Goal: Complete application form: Complete application form

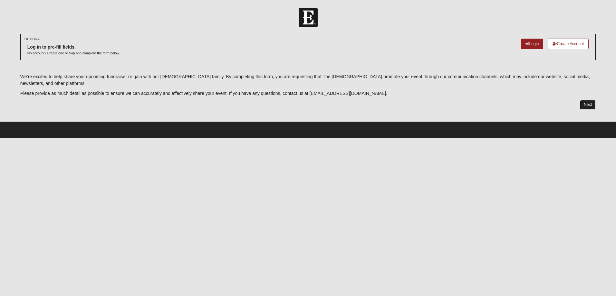
click at [585, 106] on link "Next" at bounding box center [588, 104] width 16 height 9
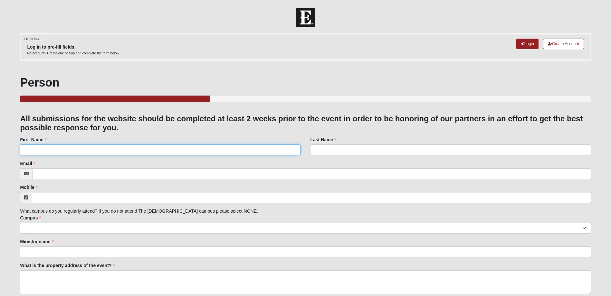
click at [84, 150] on input "First Name" at bounding box center [160, 150] width 281 height 11
type input "[PERSON_NAME]"
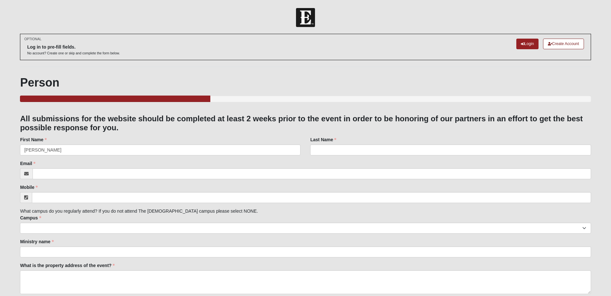
type input "[PERSON_NAME]"
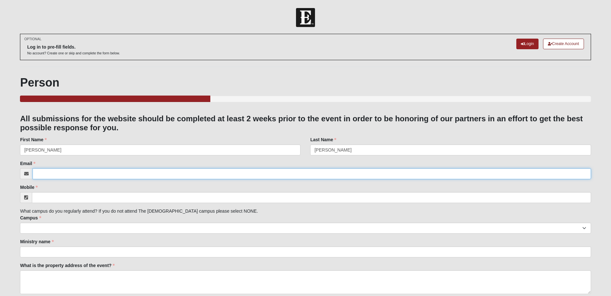
type input "[EMAIL_ADDRESS][DOMAIN_NAME]"
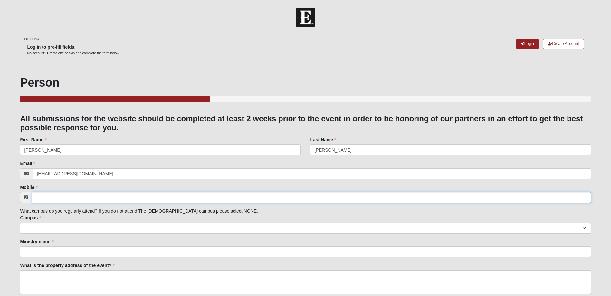
type input "[PHONE_NUMBER]"
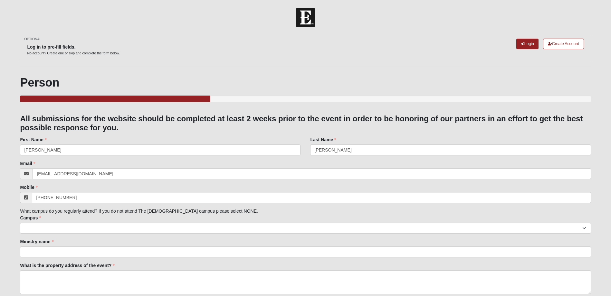
type input "First Coast Women's Services"
type input "Denim and Bling"
type input "[URL][DOMAIN_NAME]"
type input "[PERSON_NAME]"
type input "[EMAIL_ADDRESS][DOMAIN_NAME]"
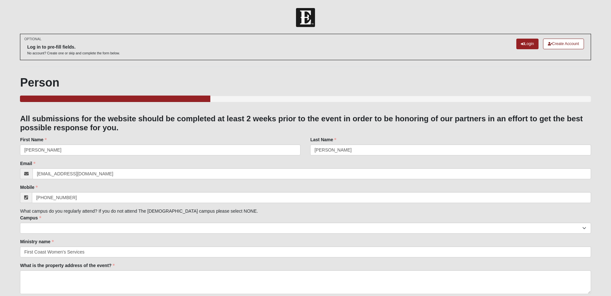
type input "[PHONE_NUMBER]"
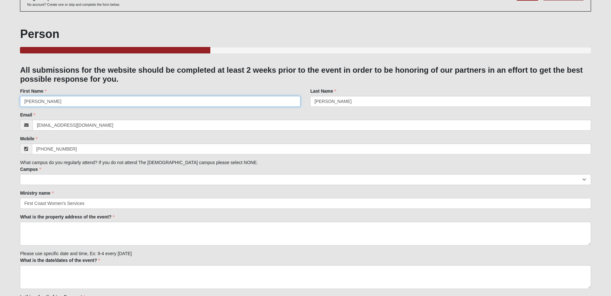
scroll to position [64, 0]
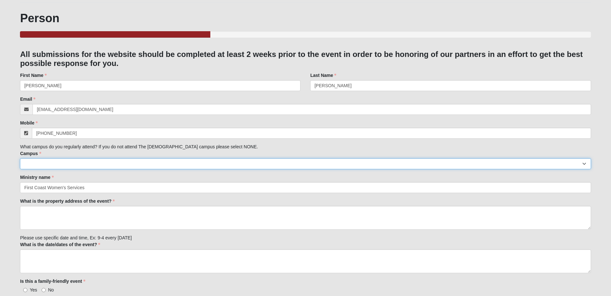
click at [94, 165] on select "Arlington Baymeadows Eleven22 Online [PERSON_NAME][GEOGRAPHIC_DATA] Jesup [GEOG…" at bounding box center [305, 164] width 571 height 11
select select "2"
click at [20, 159] on select "Arlington Baymeadows Eleven22 Online [PERSON_NAME][GEOGRAPHIC_DATA] Jesup [GEOG…" at bounding box center [305, 164] width 571 height 11
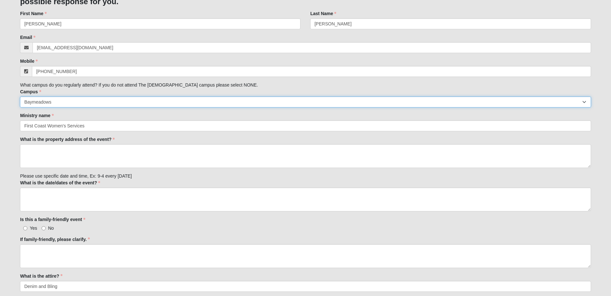
scroll to position [129, 0]
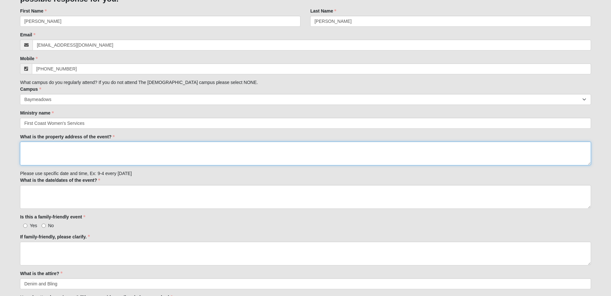
click at [27, 147] on textarea "What is the property address of the event?" at bounding box center [305, 154] width 571 height 24
type textarea "[GEOGRAPHIC_DATA][STREET_ADDRESS]"
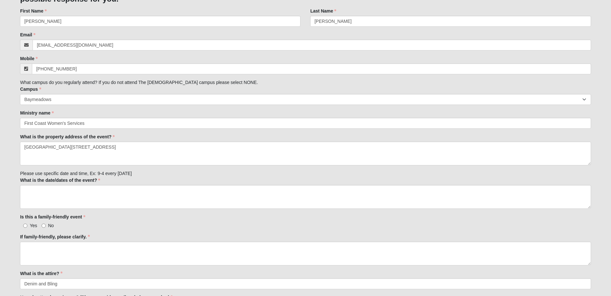
click at [158, 176] on div "Family Member to Register All submissions for the website should be completed a…" at bounding box center [305, 291] width 571 height 613
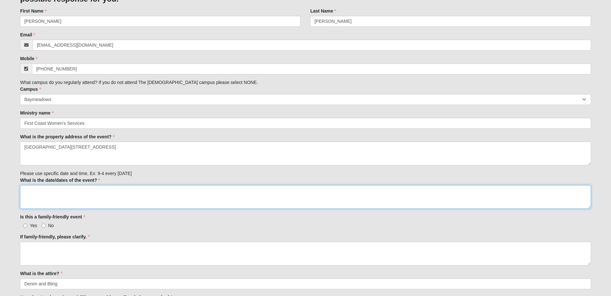
click at [32, 189] on textarea "What is the date/dates of the event?" at bounding box center [305, 197] width 571 height 24
type textarea "[DATE]"
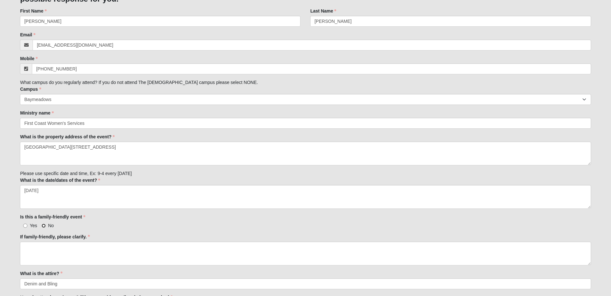
click at [43, 226] on input "No" at bounding box center [44, 226] width 4 height 4
radio input "true"
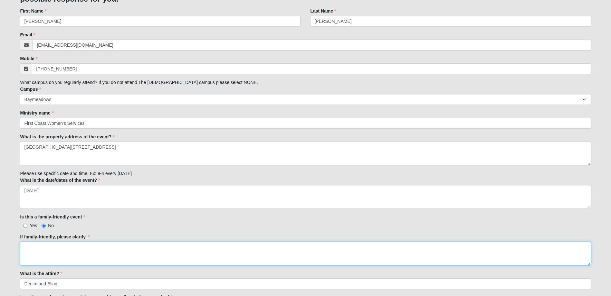
click at [28, 246] on textarea "If family-friendly, please clarify." at bounding box center [305, 254] width 571 height 24
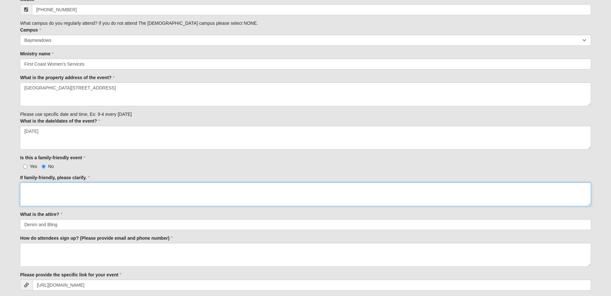
scroll to position [193, 0]
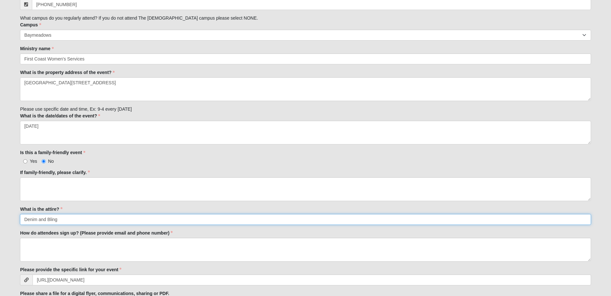
click at [63, 218] on input "Denim and Bling" at bounding box center [305, 219] width 571 height 11
drag, startPoint x: 63, startPoint y: 218, endPoint x: 30, endPoint y: 218, distance: 33.2
click at [30, 218] on input "Denim and Bling" at bounding box center [305, 219] width 571 height 11
type input "Cocktail Attire"
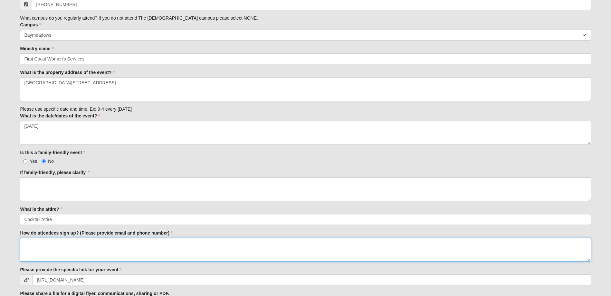
click at [27, 245] on textarea "How do attendees sign up? (Please provide email and phone number)" at bounding box center [305, 250] width 571 height 24
paste textarea "[URL][DOMAIN_NAME]"
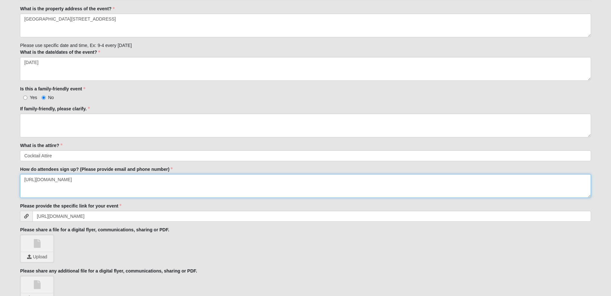
scroll to position [258, 0]
type textarea "[URL][DOMAIN_NAME]"
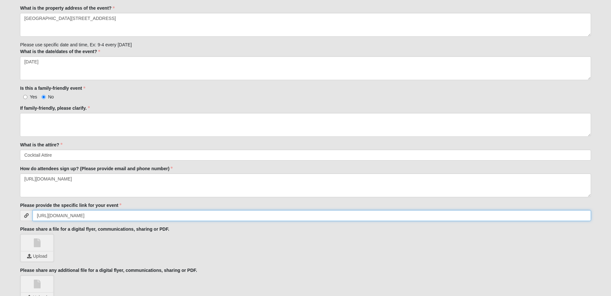
drag, startPoint x: 147, startPoint y: 215, endPoint x: 25, endPoint y: 215, distance: 121.5
click at [25, 215] on div "[URL][DOMAIN_NAME]" at bounding box center [305, 215] width 571 height 11
paste input "[URL][DOMAIN_NAME]"
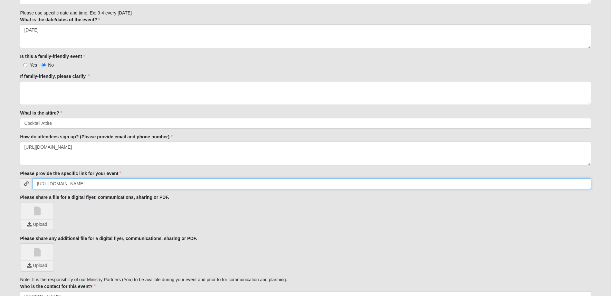
scroll to position [290, 0]
type input "[URL][DOMAIN_NAME]"
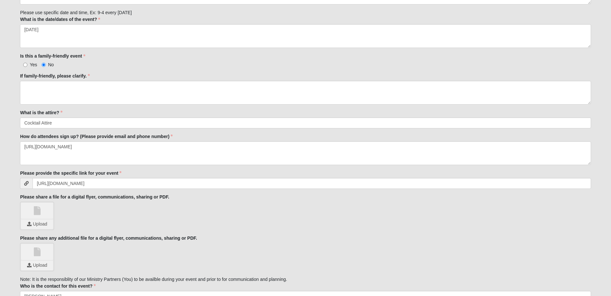
click at [46, 218] on link at bounding box center [37, 211] width 32 height 16
click at [43, 225] on input "file" at bounding box center [37, 225] width 32 height 10
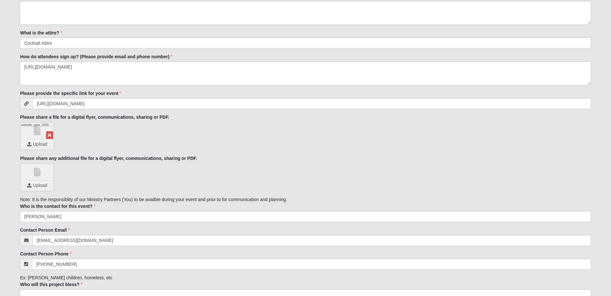
scroll to position [354, 0]
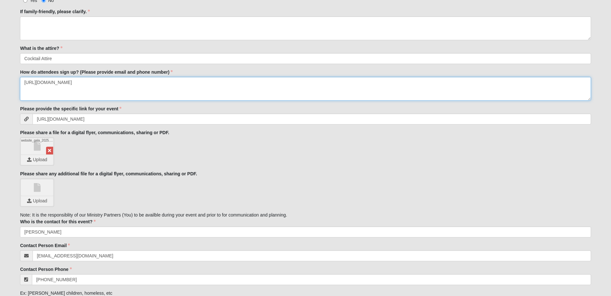
drag, startPoint x: 140, startPoint y: 82, endPoint x: 16, endPoint y: 79, distance: 123.8
click at [16, 79] on div "OPTIONAL Log in to pre-fill fields. No account? Create one or skip and complete…" at bounding box center [305, 38] width 581 height 719
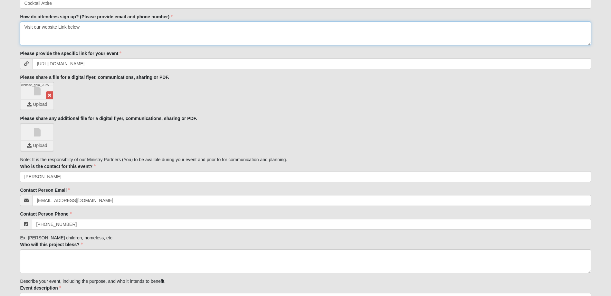
scroll to position [451, 0]
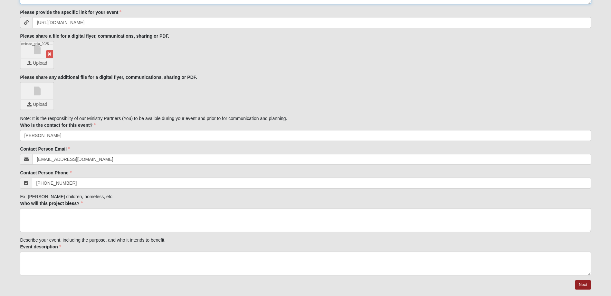
type textarea "Visit our website Link below"
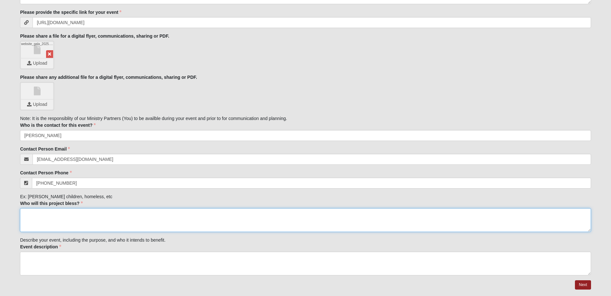
click at [27, 214] on textarea "Who will this project bless?" at bounding box center [305, 221] width 571 height 24
type textarea "Women facing unplanned pregnancies in our community"
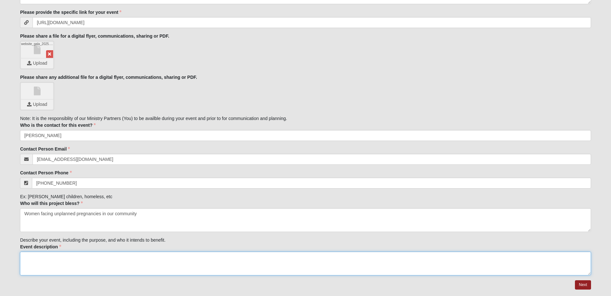
click at [59, 257] on textarea "Event description" at bounding box center [305, 264] width 571 height 24
type textarea "Our 2025 Gala brings together friends of First Coast Women's Services who stand…"
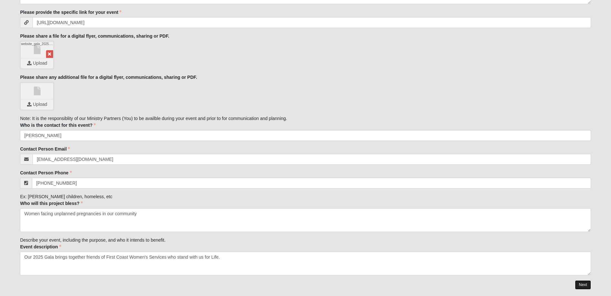
click at [583, 287] on link "Next" at bounding box center [583, 285] width 16 height 9
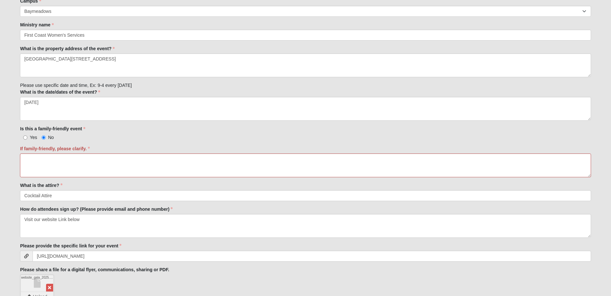
scroll to position [258, 0]
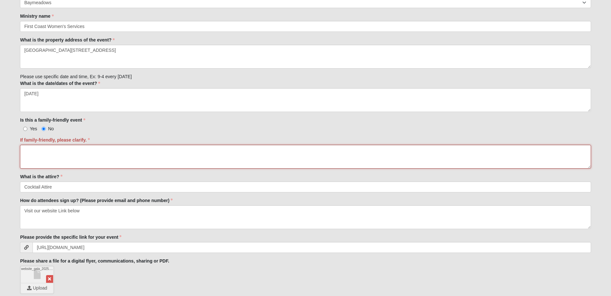
click at [28, 154] on textarea "If family-friendly, please clarify." at bounding box center [305, 157] width 571 height 24
type textarea "This event is a dinner and speaker program."
click at [26, 130] on input "Yes" at bounding box center [25, 129] width 4 height 4
radio input "true"
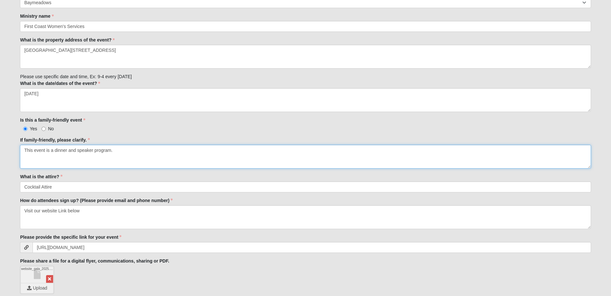
click at [116, 151] on textarea "This event is a dinner and speaker program." at bounding box center [305, 157] width 571 height 24
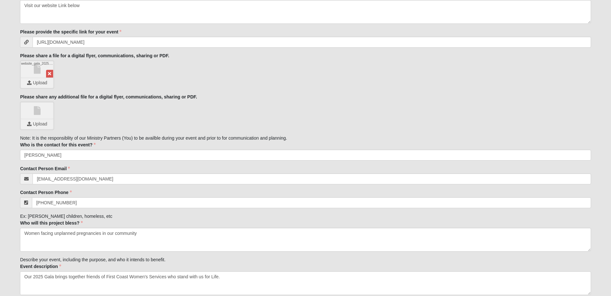
scroll to position [505, 0]
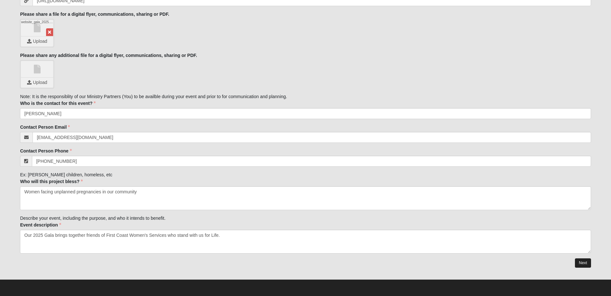
type textarea "This event is a dinner and speaker program. Older teens may be interested in at…"
click at [587, 262] on link "Next" at bounding box center [583, 263] width 16 height 9
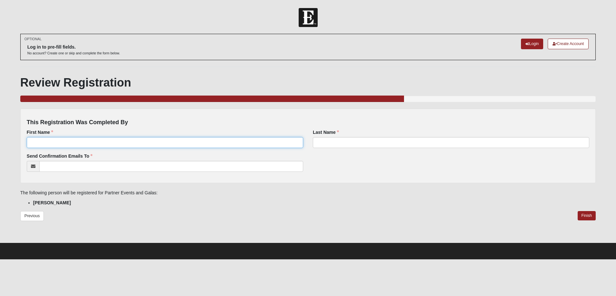
click at [57, 144] on input "First Name" at bounding box center [165, 142] width 276 height 11
type input "[PERSON_NAME]"
type input "[EMAIL_ADDRESS][DOMAIN_NAME]"
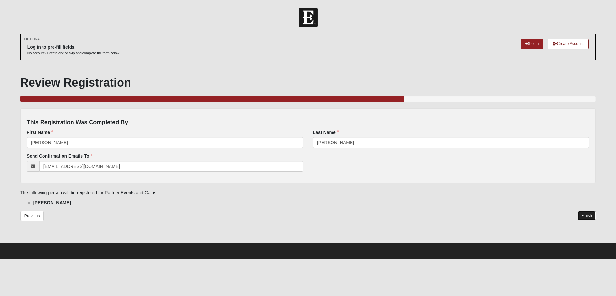
click at [588, 217] on link "Finish" at bounding box center [587, 215] width 18 height 9
